Goal: Transaction & Acquisition: Purchase product/service

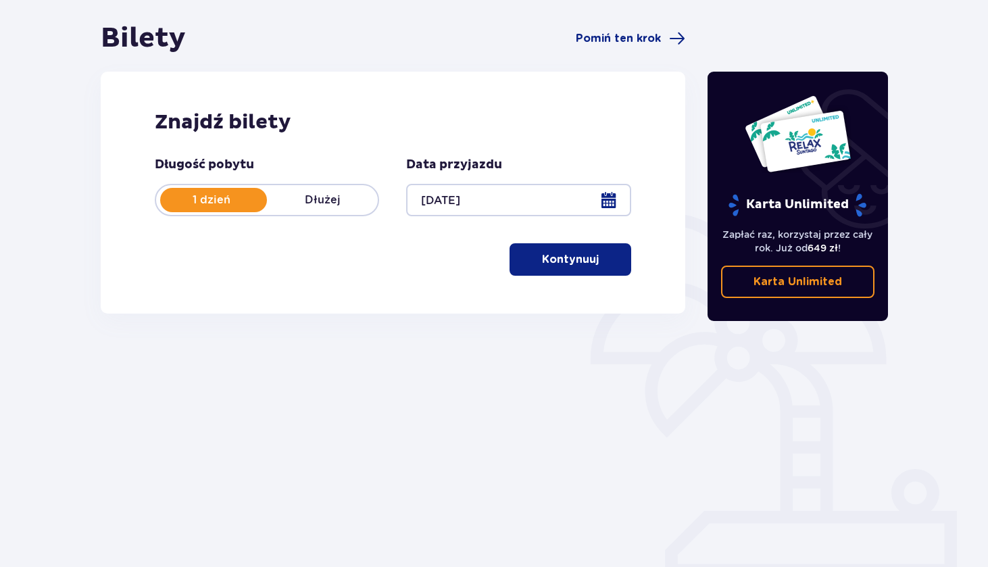
scroll to position [122, 0]
click at [570, 264] on p "Kontynuuj" at bounding box center [570, 259] width 57 height 15
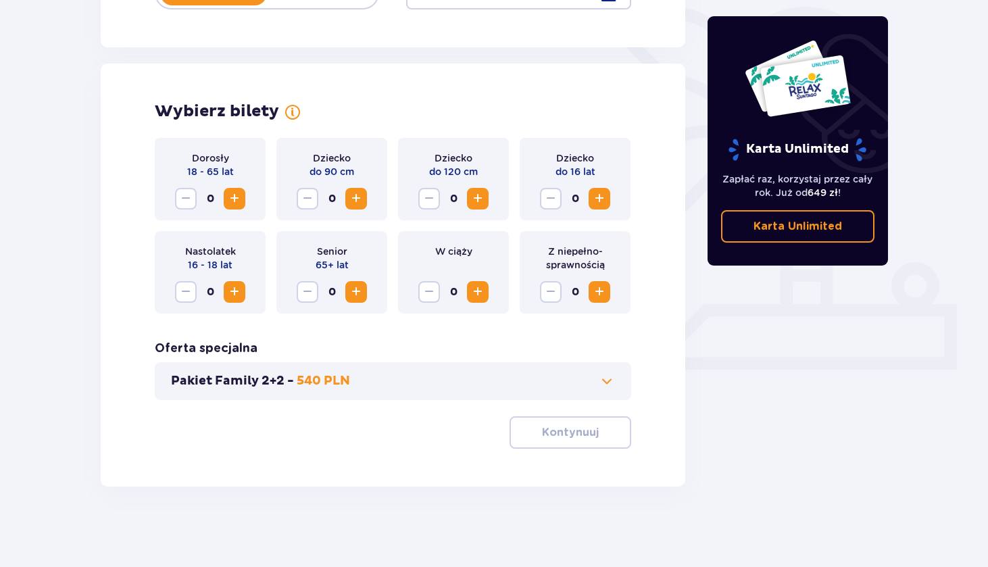
scroll to position [329, 0]
click at [233, 205] on span "Increase" at bounding box center [234, 198] width 16 height 16
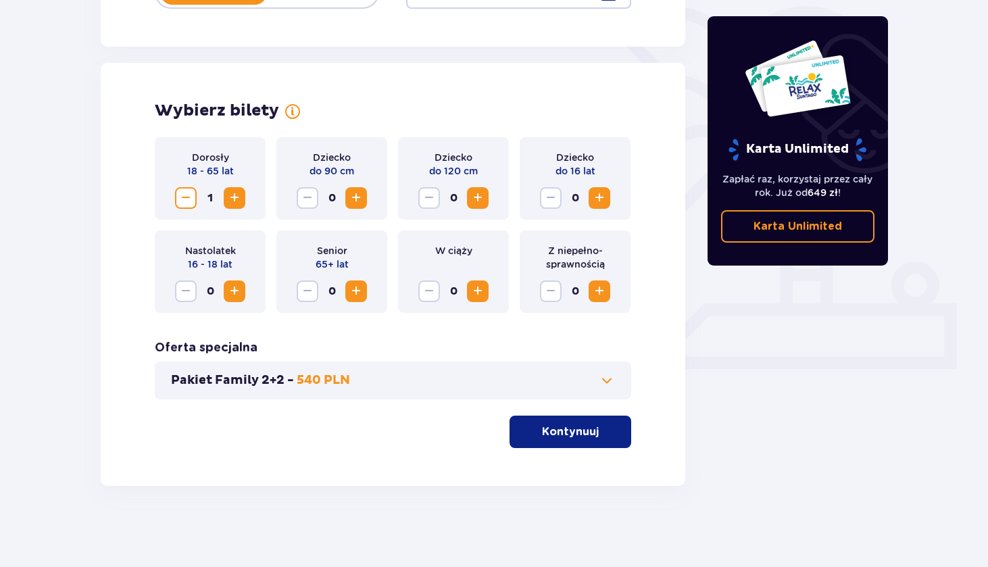
click at [233, 205] on span "Increase" at bounding box center [234, 198] width 16 height 16
click at [590, 437] on button "Kontynuuj" at bounding box center [571, 432] width 122 height 32
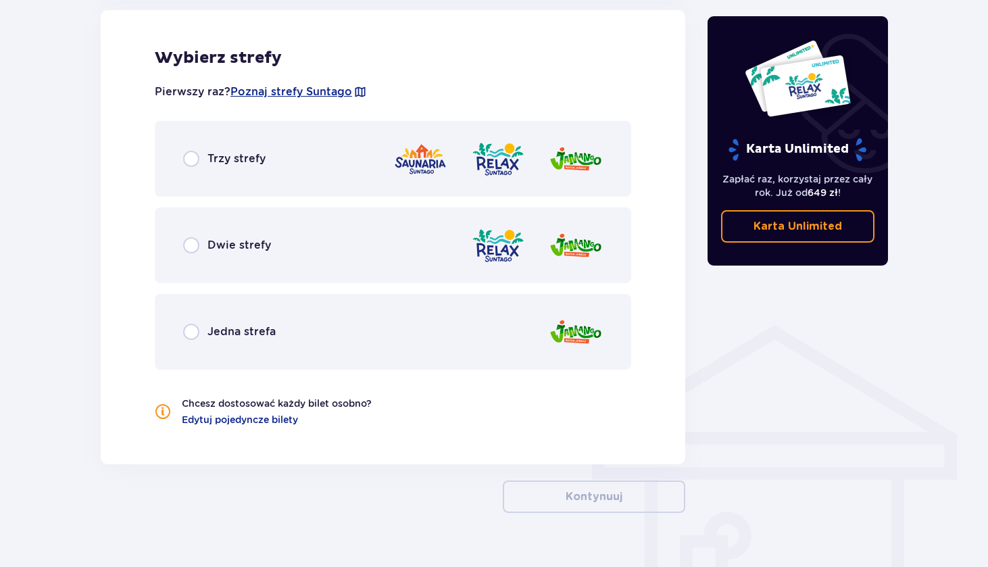
scroll to position [785, 0]
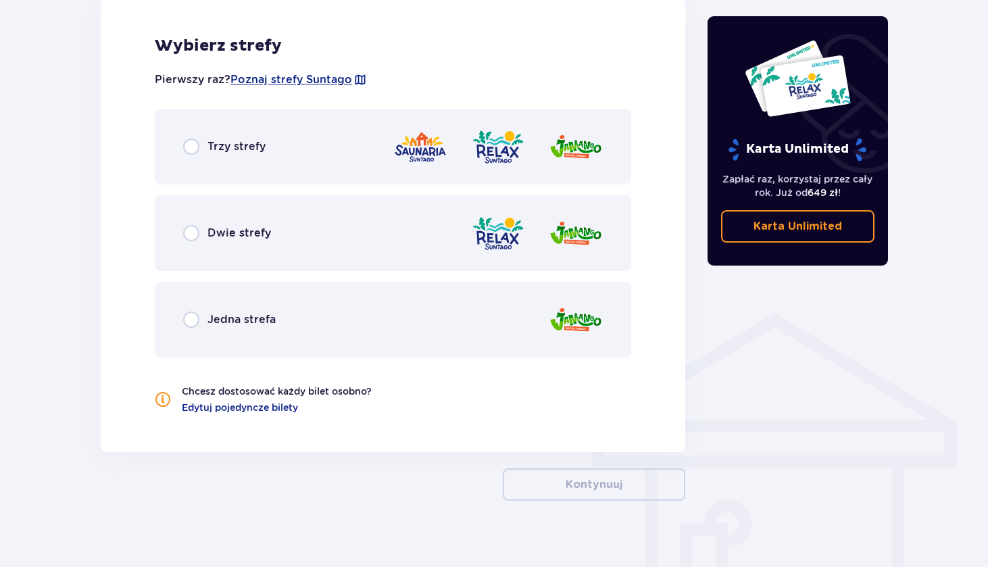
click at [193, 235] on input "radio" at bounding box center [191, 233] width 16 height 16
radio input "true"
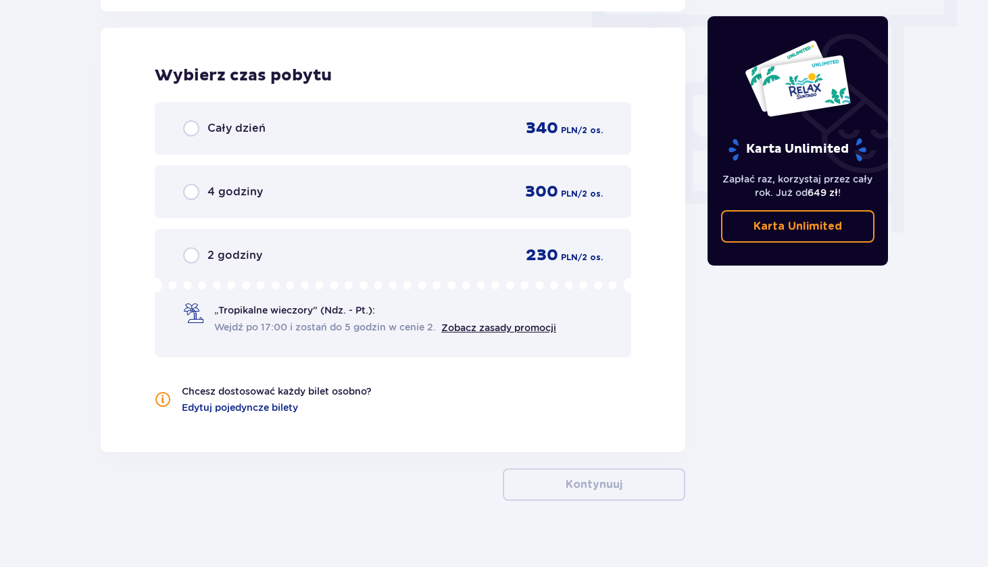
scroll to position [1228, 0]
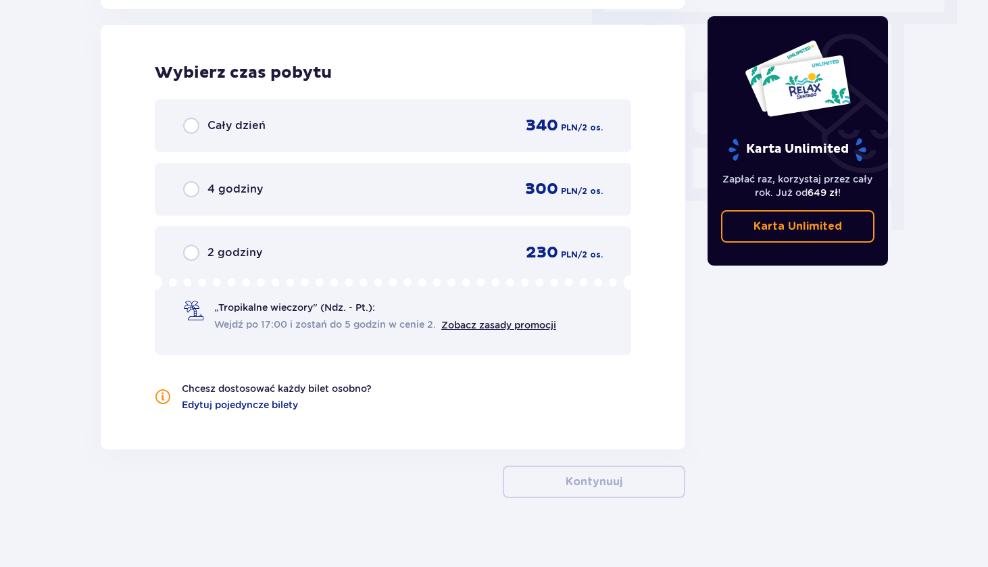
click at [194, 251] on input "radio" at bounding box center [191, 253] width 16 height 16
radio input "true"
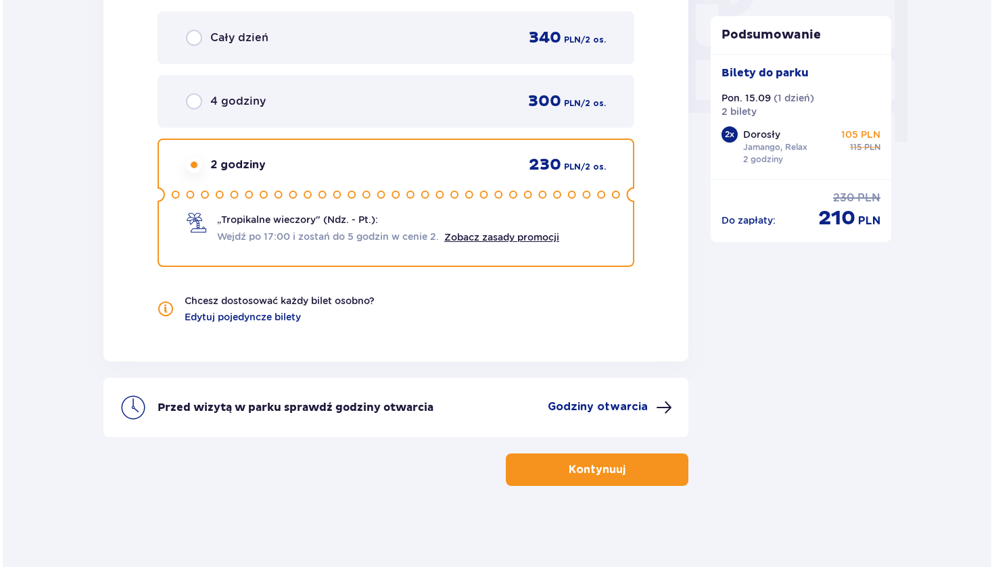
scroll to position [1316, 0]
click at [591, 408] on p "Godziny otwarcia" at bounding box center [595, 407] width 100 height 15
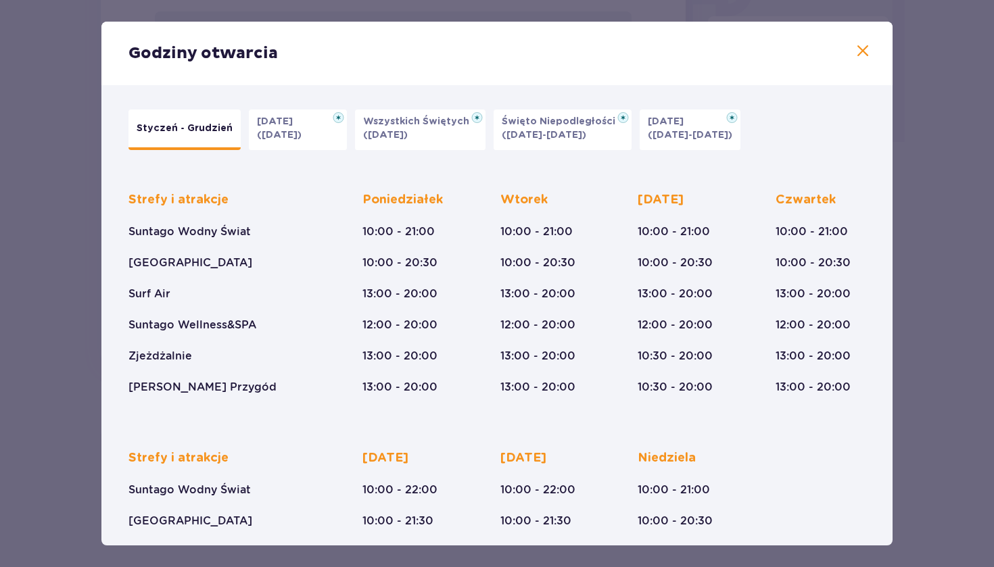
click at [911, 199] on div "Godziny otwarcia Styczeń - Grudzień [DATE] ([DATE]) Wszystkich Świętych ([DATE]…" at bounding box center [497, 283] width 994 height 567
